Goal: Transaction & Acquisition: Purchase product/service

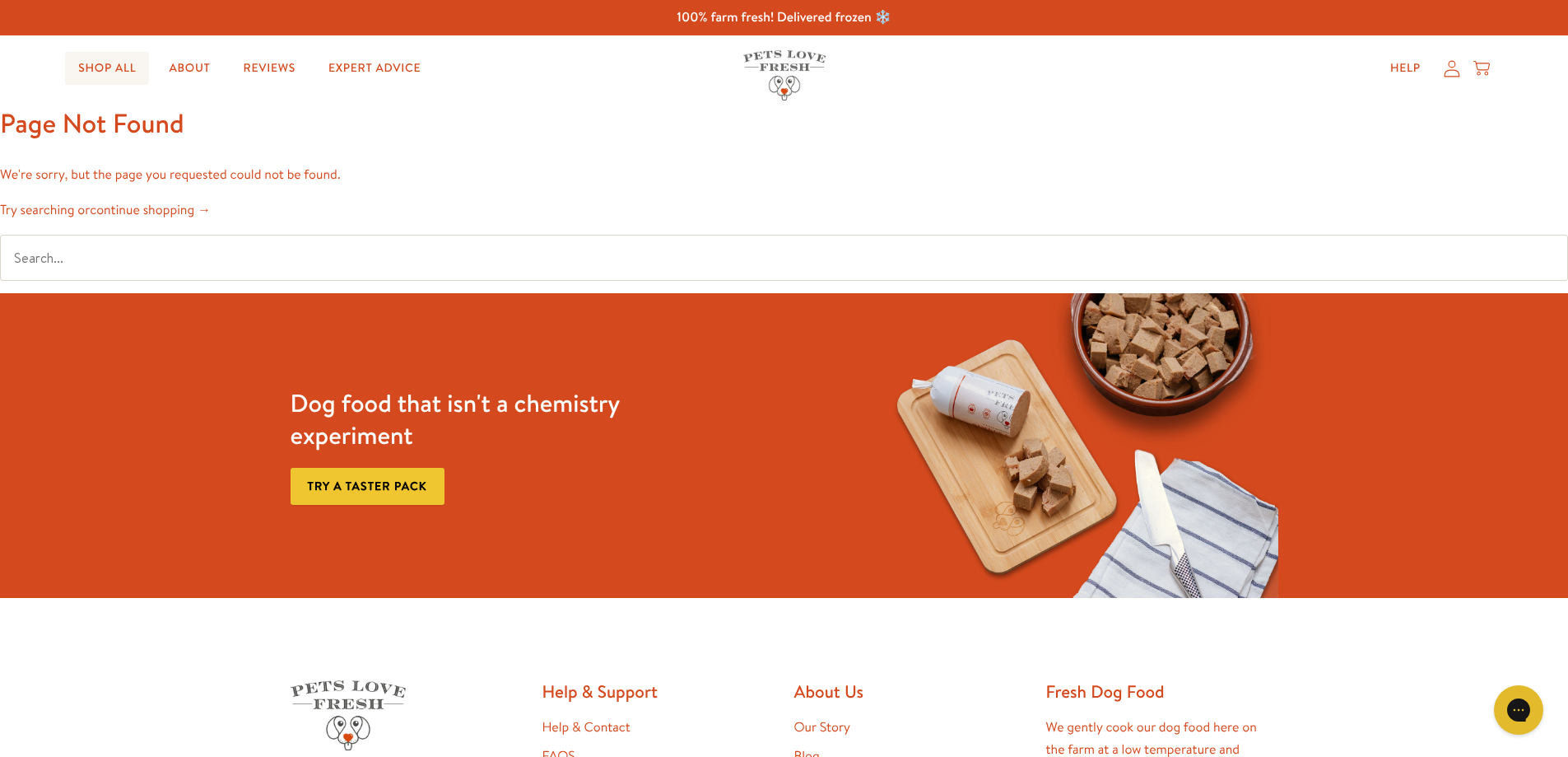
click at [123, 64] on link "Shop All" at bounding box center [107, 68] width 84 height 33
click at [105, 75] on link "Shop All" at bounding box center [107, 68] width 84 height 33
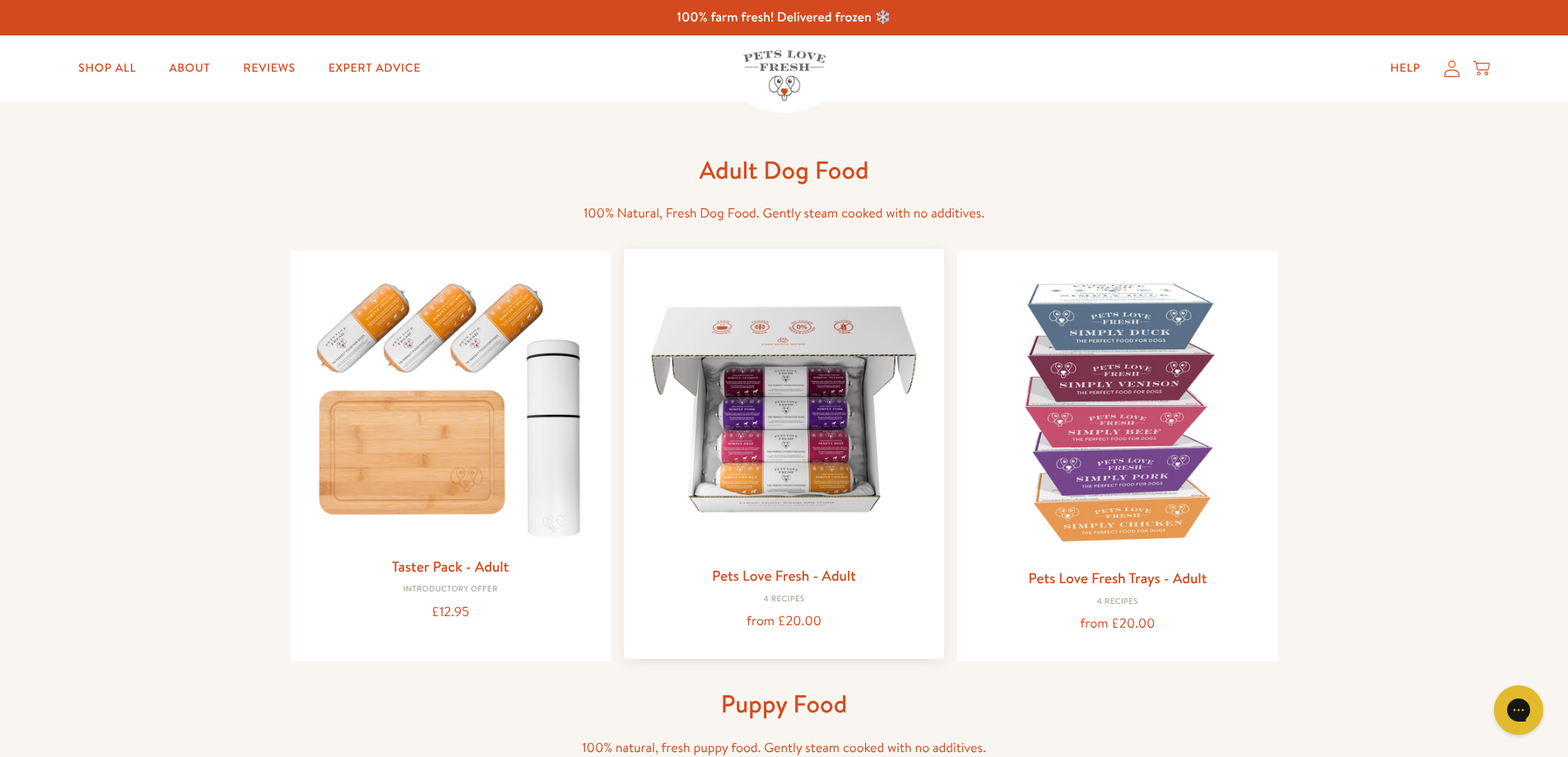
click at [799, 431] on img at bounding box center [784, 409] width 294 height 294
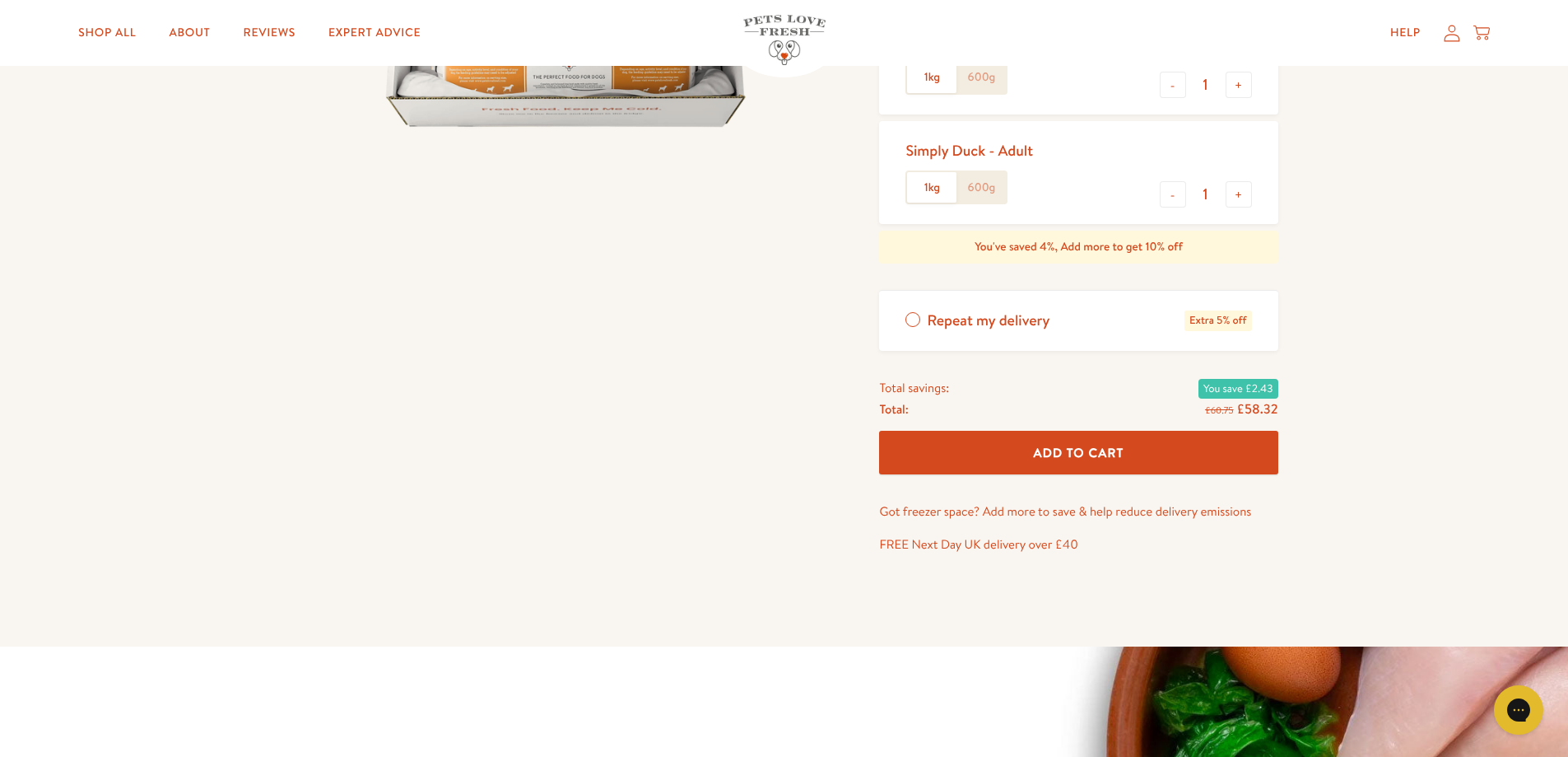
scroll to position [165, 0]
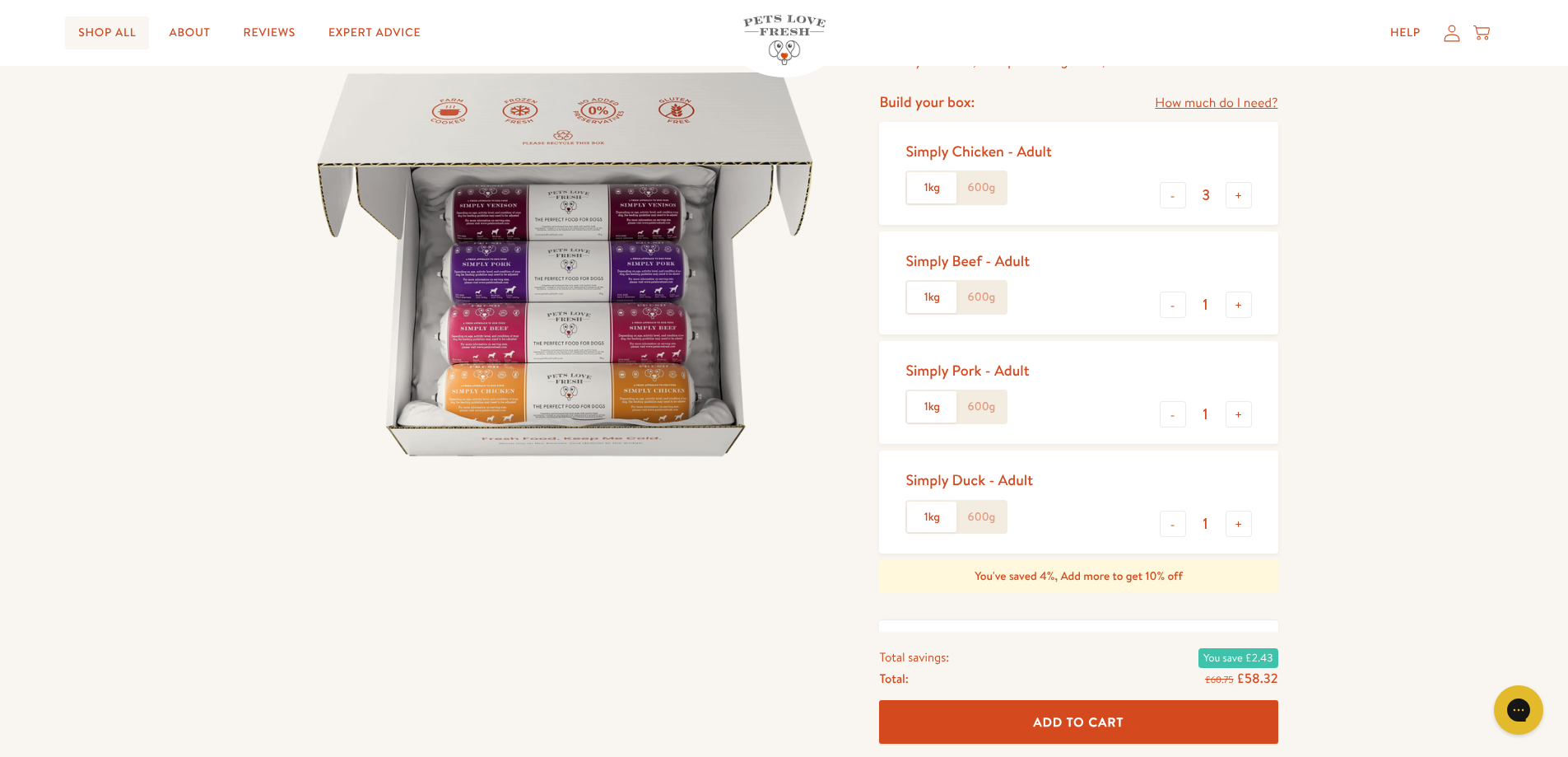
click at [114, 32] on link "Shop All" at bounding box center [107, 33] width 84 height 33
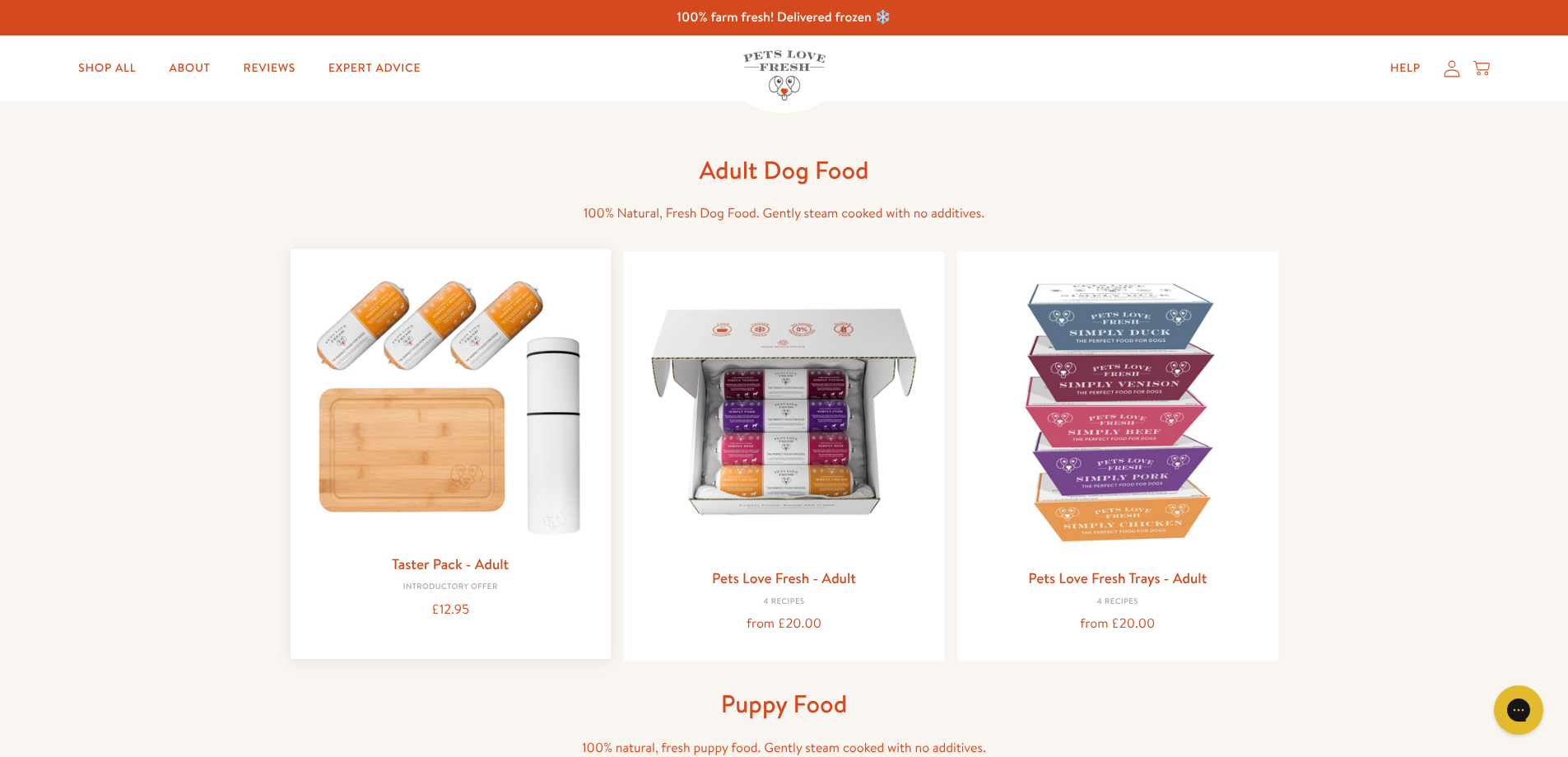
click at [542, 417] on img at bounding box center [450, 403] width 294 height 282
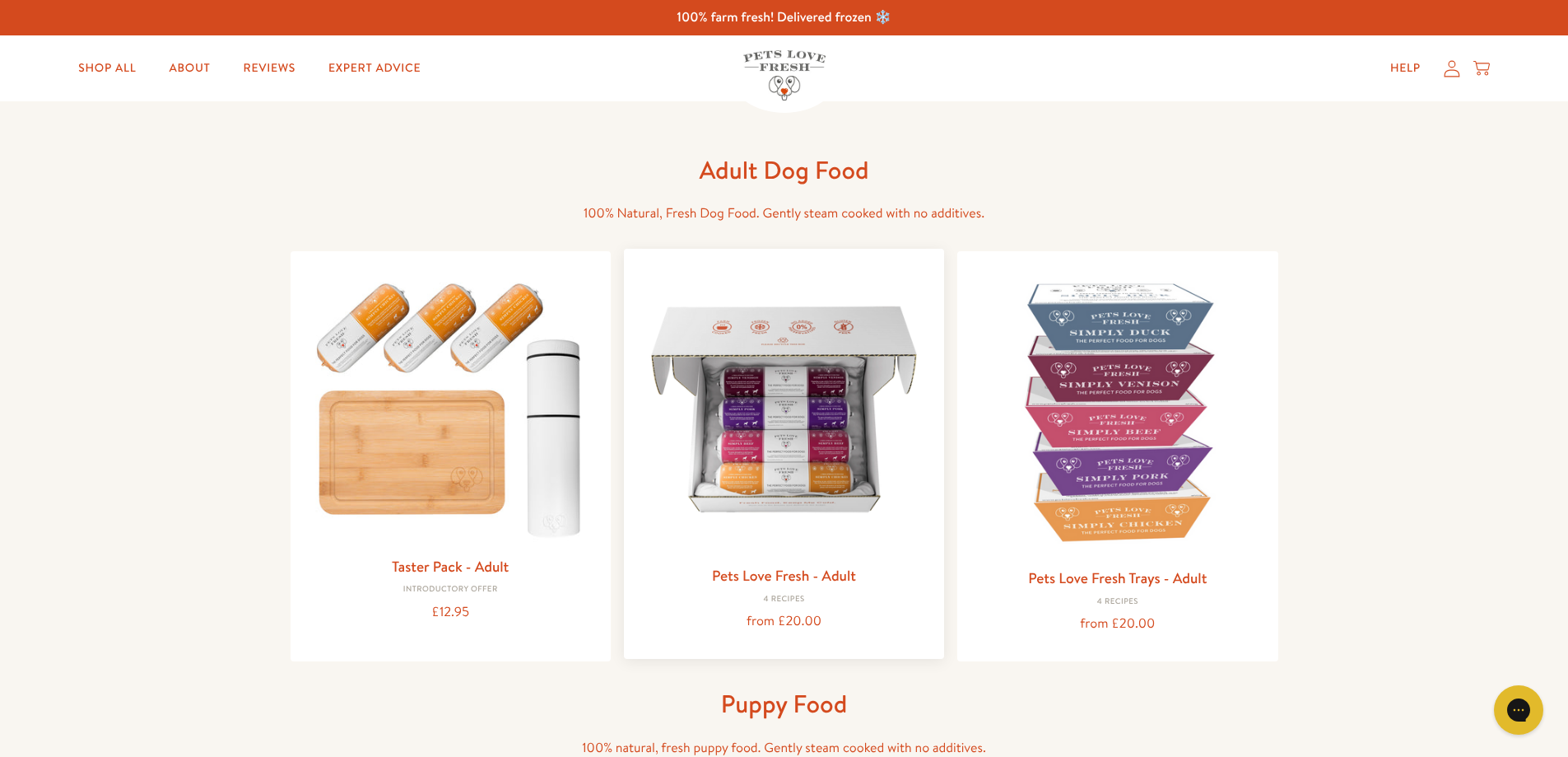
click at [814, 442] on img at bounding box center [784, 409] width 294 height 294
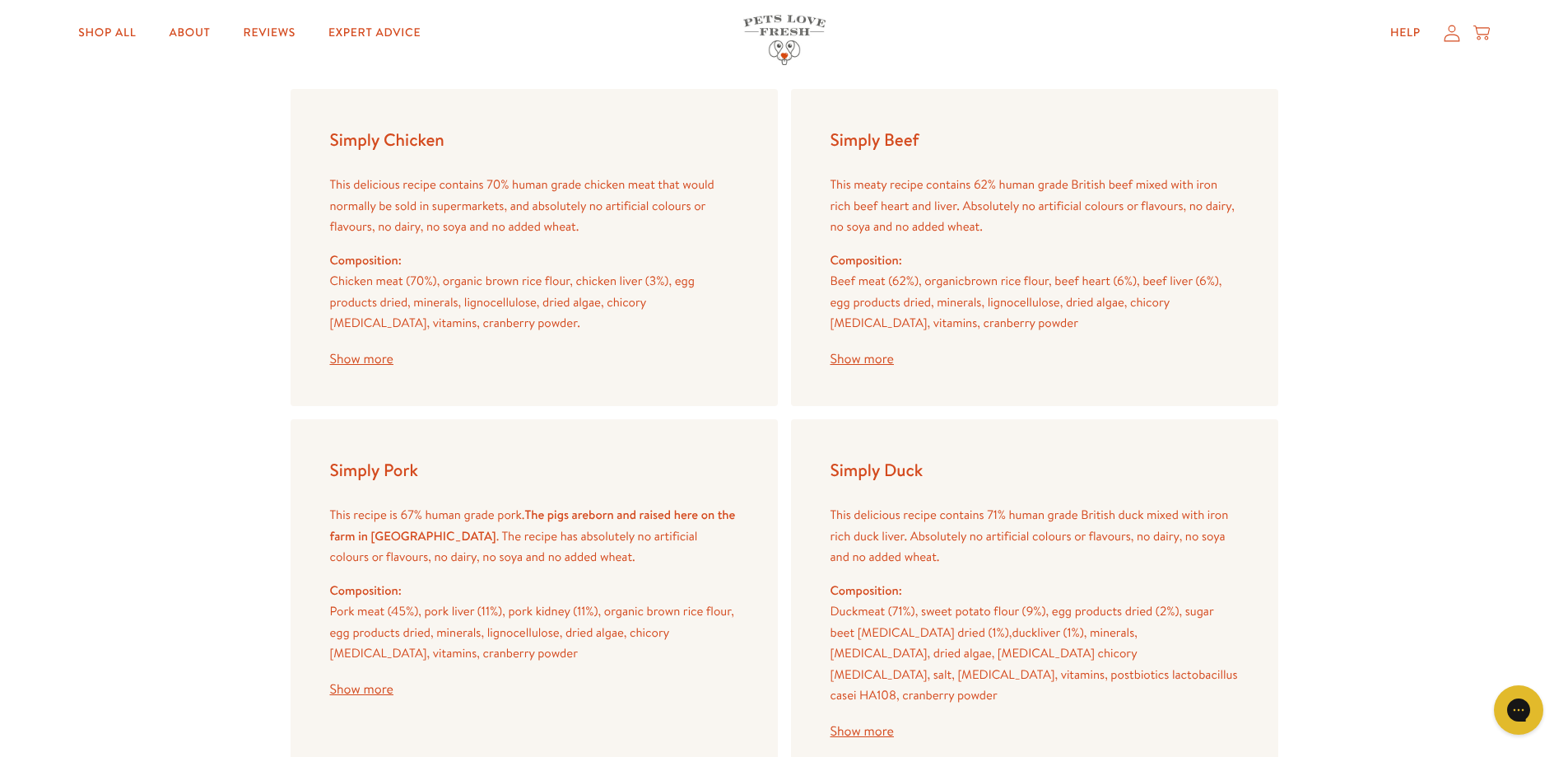
scroll to position [1893, 0]
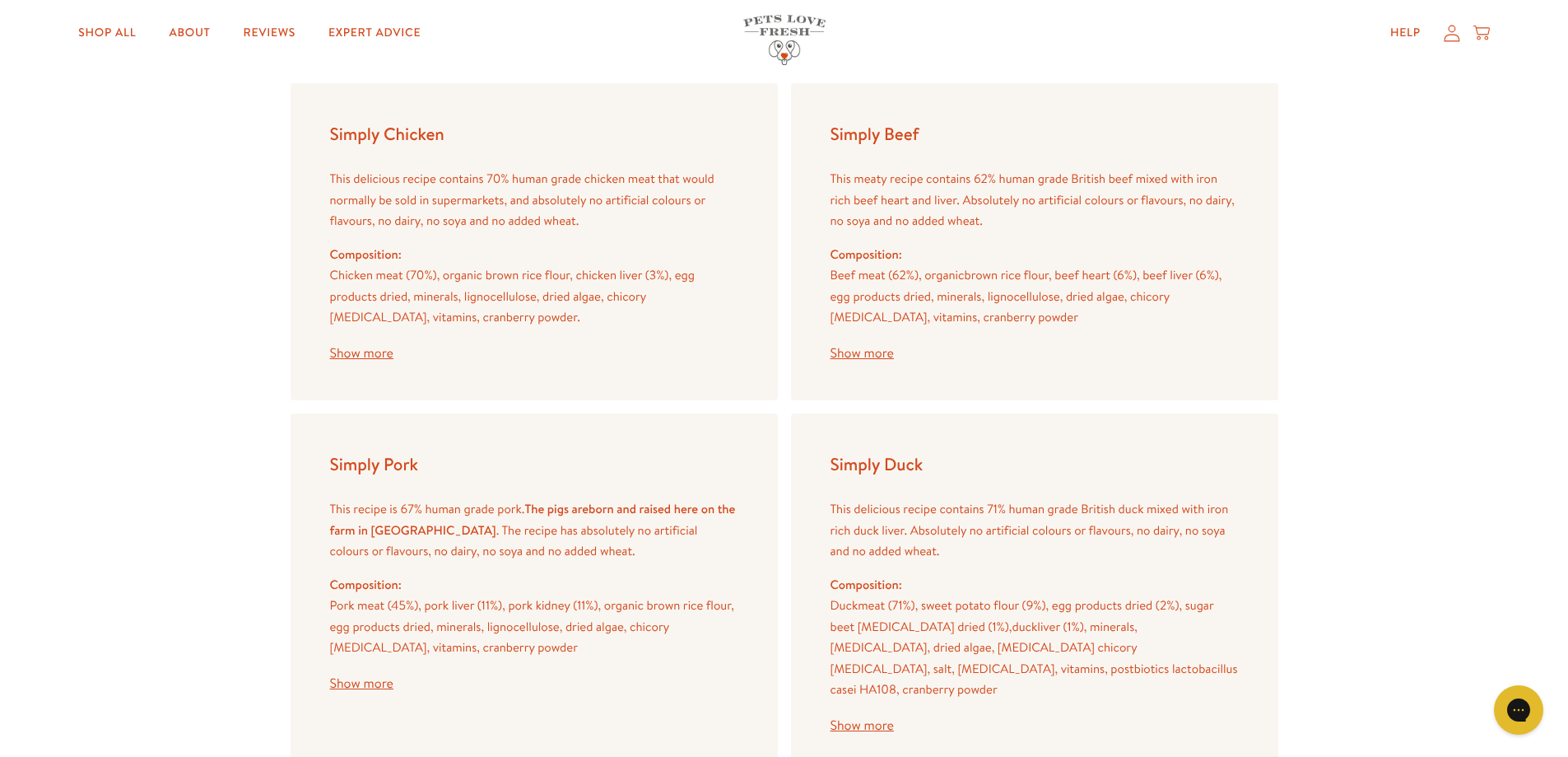
click at [378, 352] on button "Show more" at bounding box center [362, 353] width 64 height 13
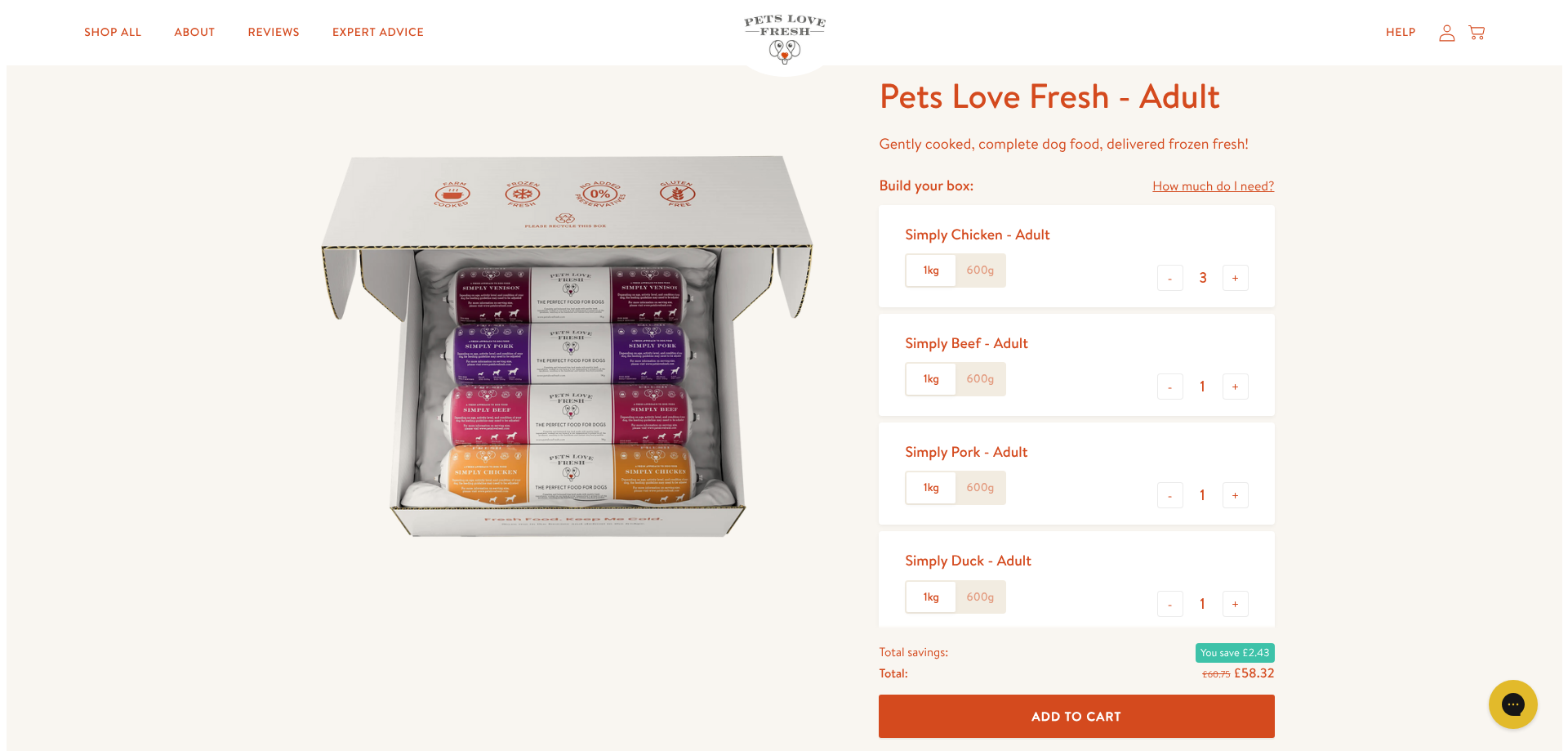
scroll to position [0, 0]
